Goal: Task Accomplishment & Management: Use online tool/utility

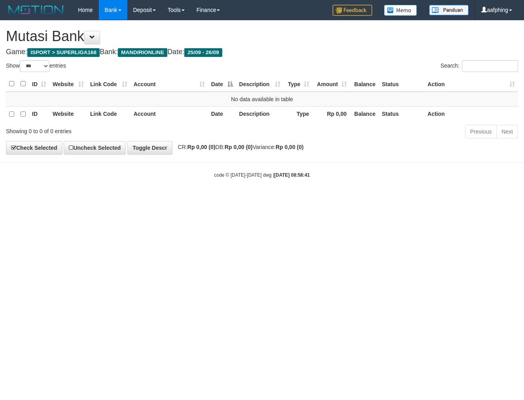
select select "***"
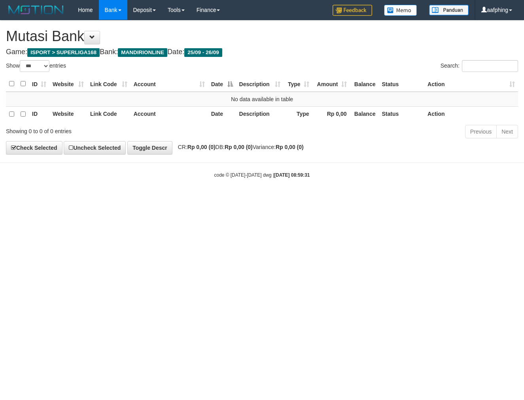
select select "***"
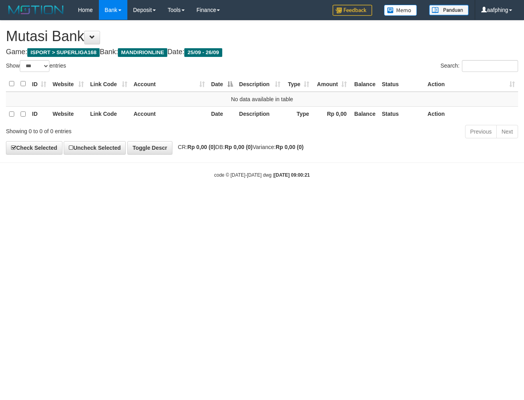
select select "***"
